Goal: Information Seeking & Learning: Find specific page/section

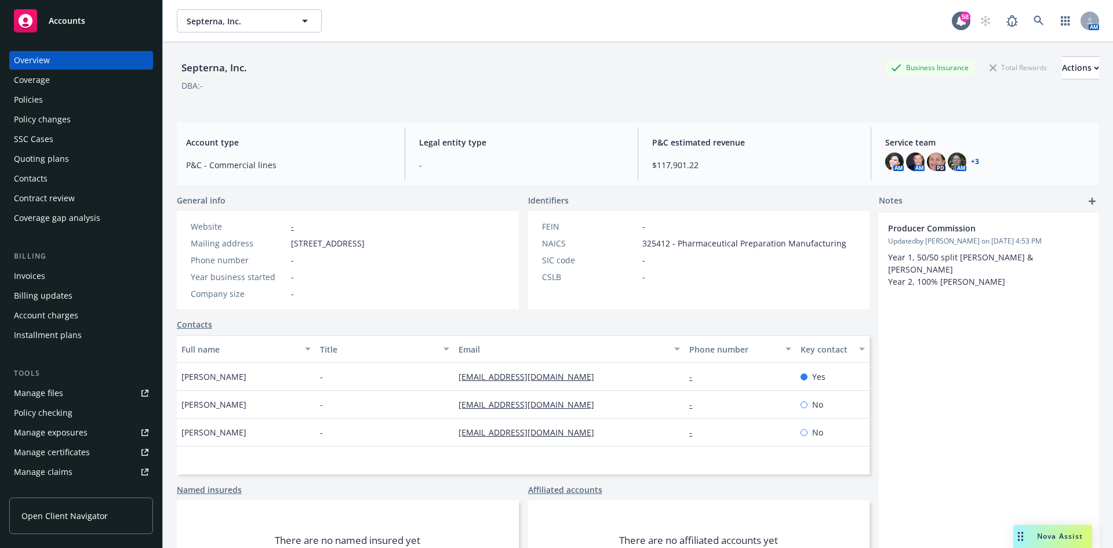
click at [35, 97] on div "Policies" at bounding box center [28, 99] width 29 height 19
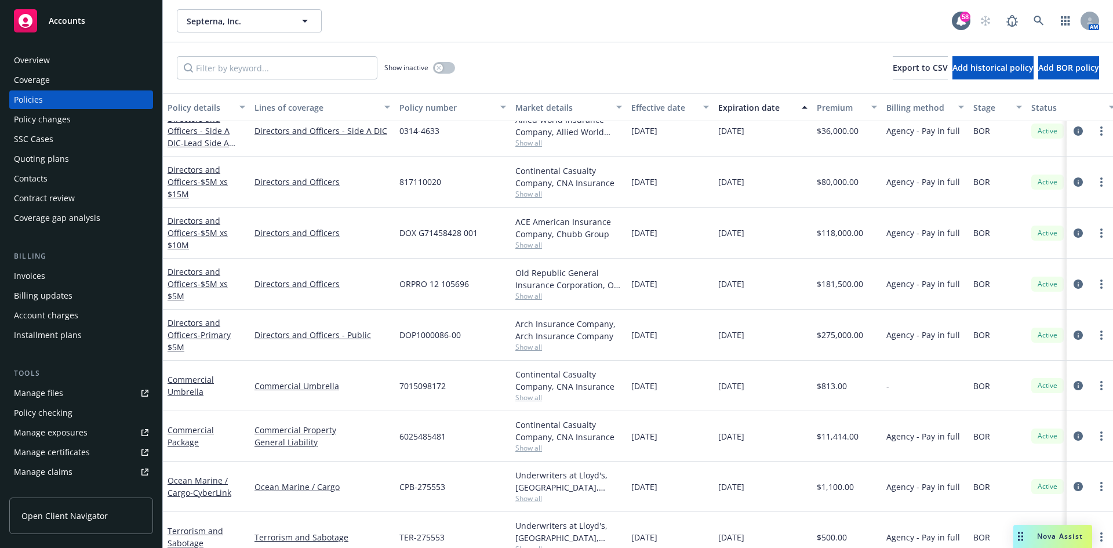
scroll to position [205, 0]
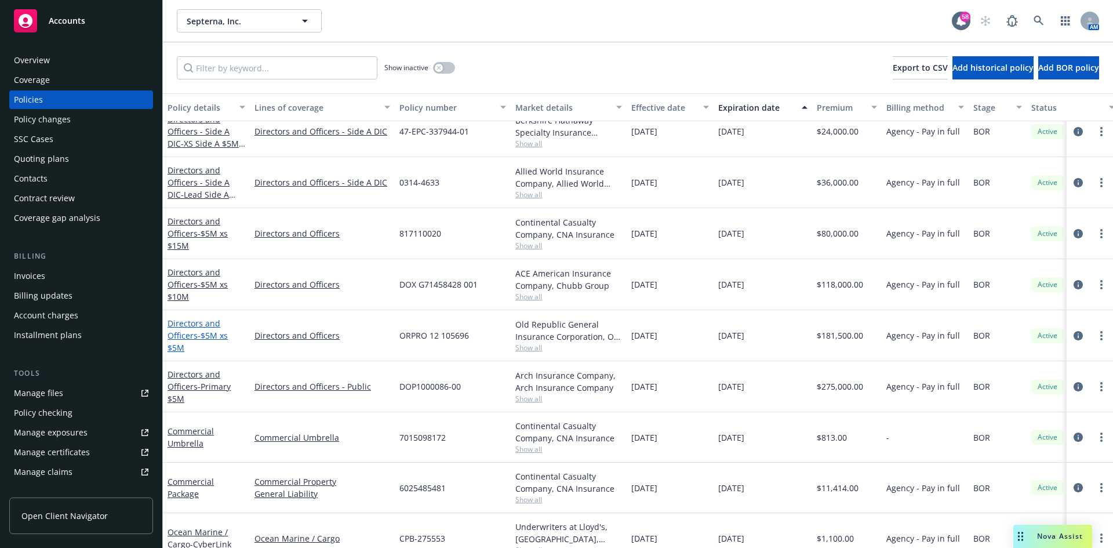
click at [184, 328] on link "Directors and Officers - $5M xs $5M" at bounding box center [198, 335] width 60 height 35
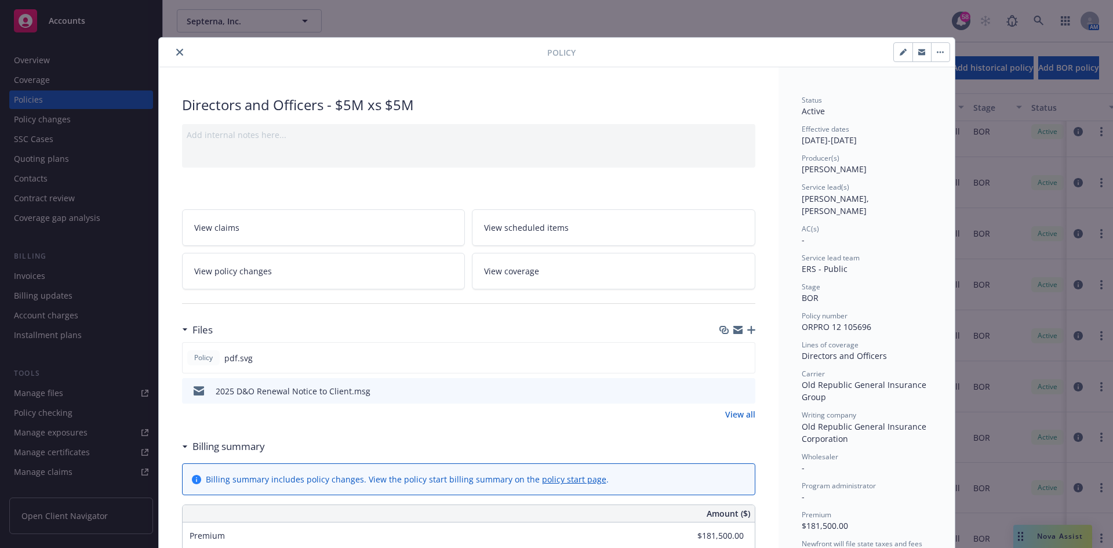
click at [176, 52] on icon "close" at bounding box center [179, 52] width 7 height 7
